Goal: Task Accomplishment & Management: Use online tool/utility

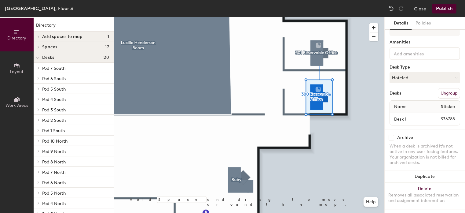
scroll to position [19, 0]
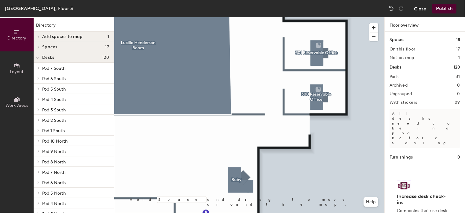
click at [419, 9] on button "Close" at bounding box center [420, 9] width 12 height 10
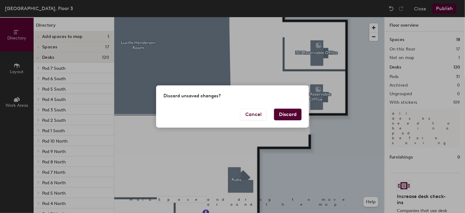
click at [285, 113] on button "Discard" at bounding box center [288, 114] width 28 height 12
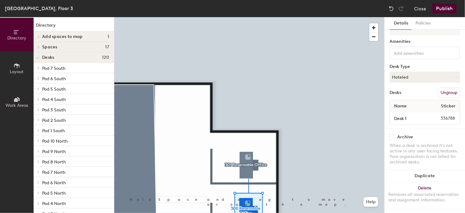
scroll to position [19, 0]
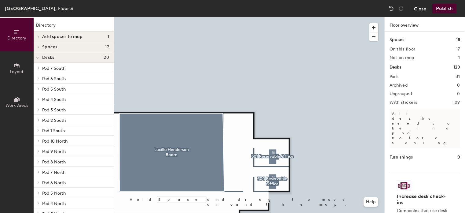
click at [420, 9] on button "Close" at bounding box center [420, 9] width 12 height 10
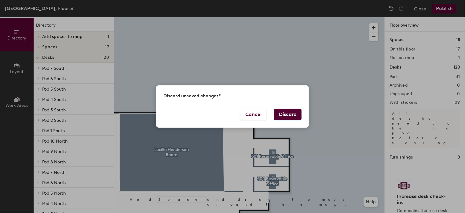
click at [284, 116] on button "Discard" at bounding box center [288, 114] width 28 height 12
